Goal: Obtain resource: Obtain resource

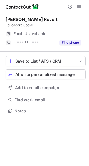
scroll to position [2, 3]
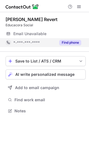
click at [70, 42] on button "Find phone" at bounding box center [70, 43] width 22 height 6
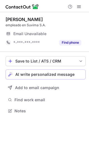
scroll to position [2, 3]
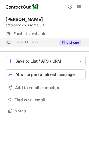
click at [69, 41] on button "Find phone" at bounding box center [70, 43] width 22 height 6
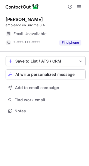
scroll to position [2, 3]
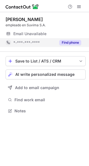
click at [68, 41] on button "Find phone" at bounding box center [70, 43] width 22 height 6
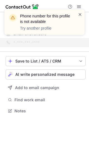
click at [80, 12] on span at bounding box center [80, 15] width 4 height 6
